Goal: Find specific page/section: Find specific page/section

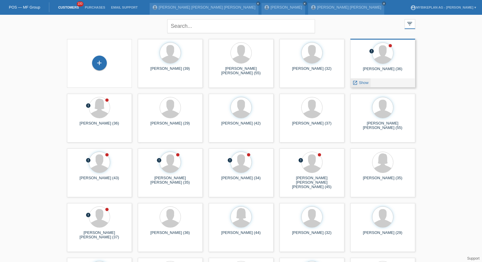
click at [364, 85] on span "Show" at bounding box center [364, 82] width 10 height 4
